Goal: Transaction & Acquisition: Purchase product/service

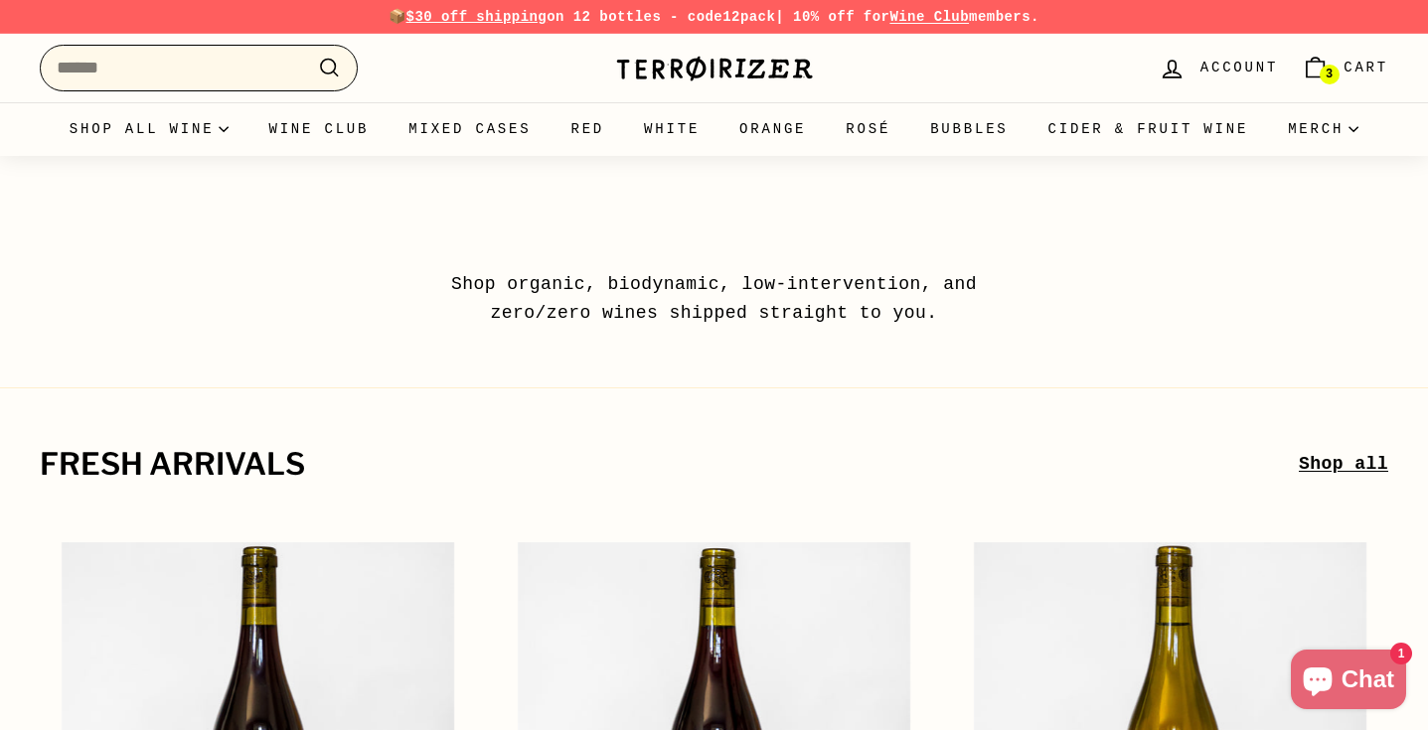
click at [143, 58] on input "Search" at bounding box center [199, 68] width 318 height 47
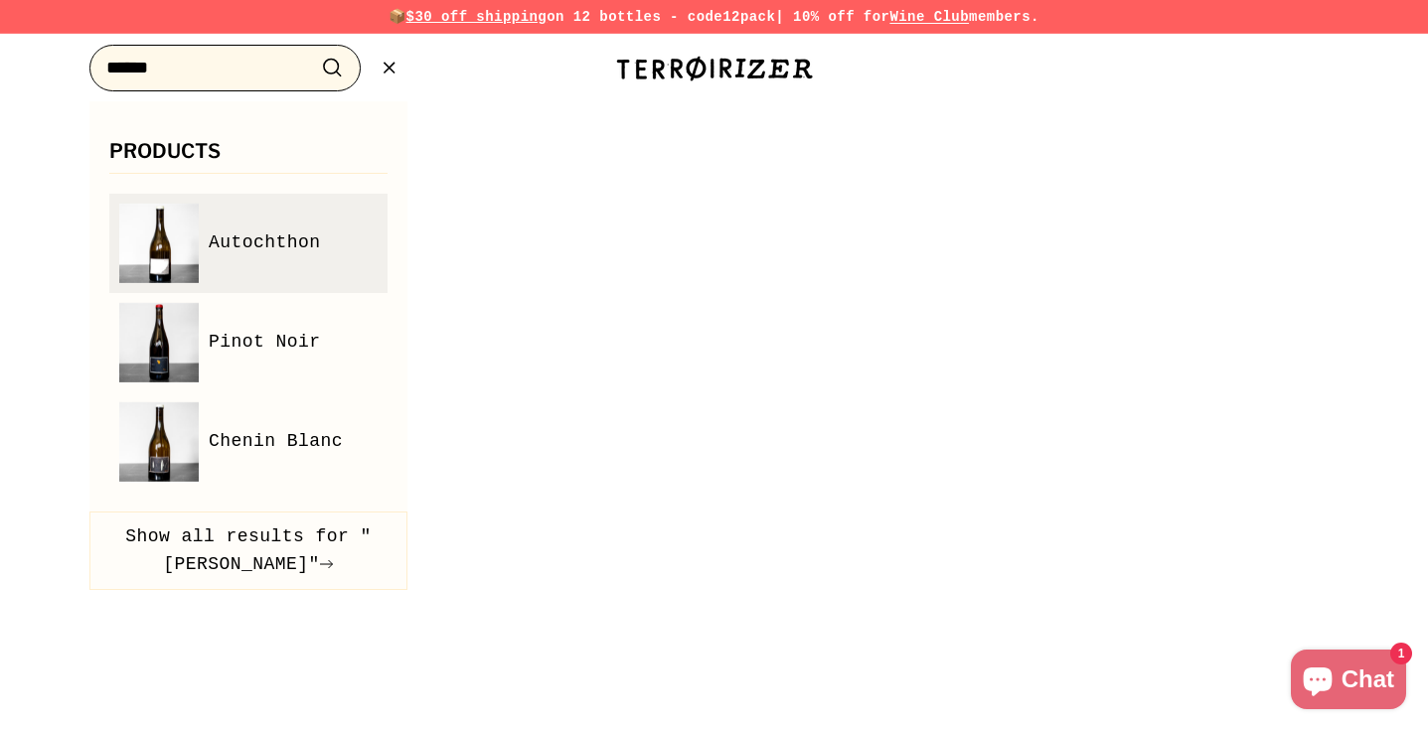
type input "******"
click at [163, 217] on img at bounding box center [158, 243] width 79 height 79
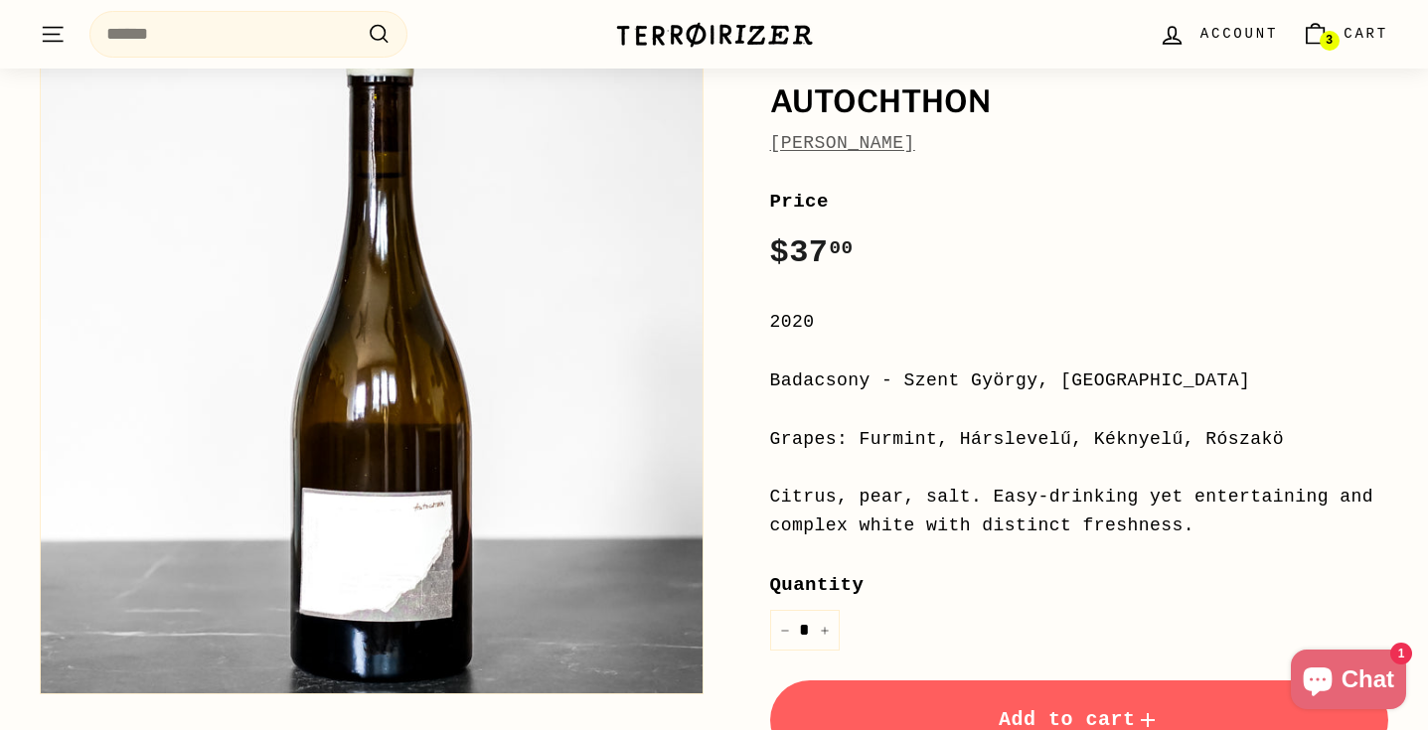
scroll to position [229, 0]
